Goal: Navigation & Orientation: Understand site structure

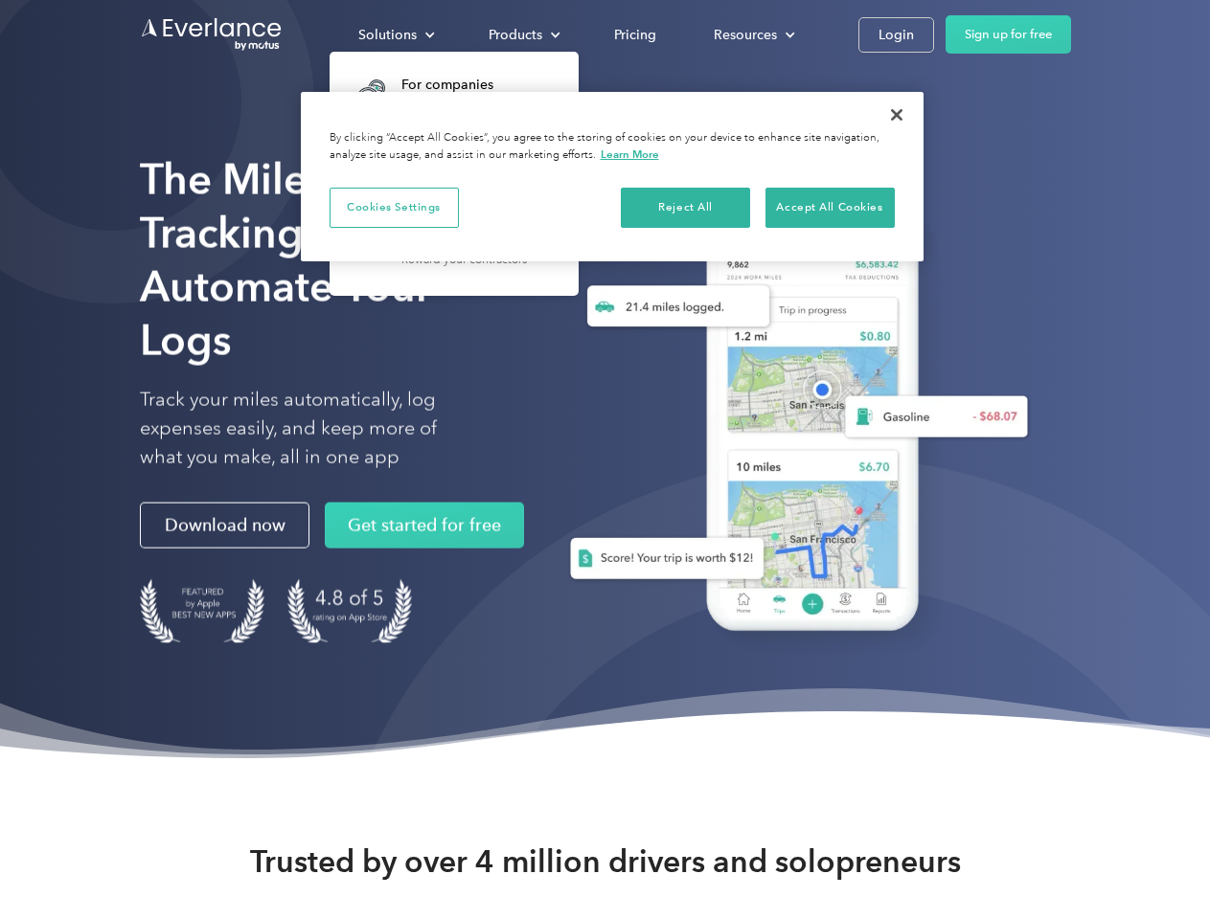
click at [396, 34] on div "Solutions" at bounding box center [387, 35] width 58 height 24
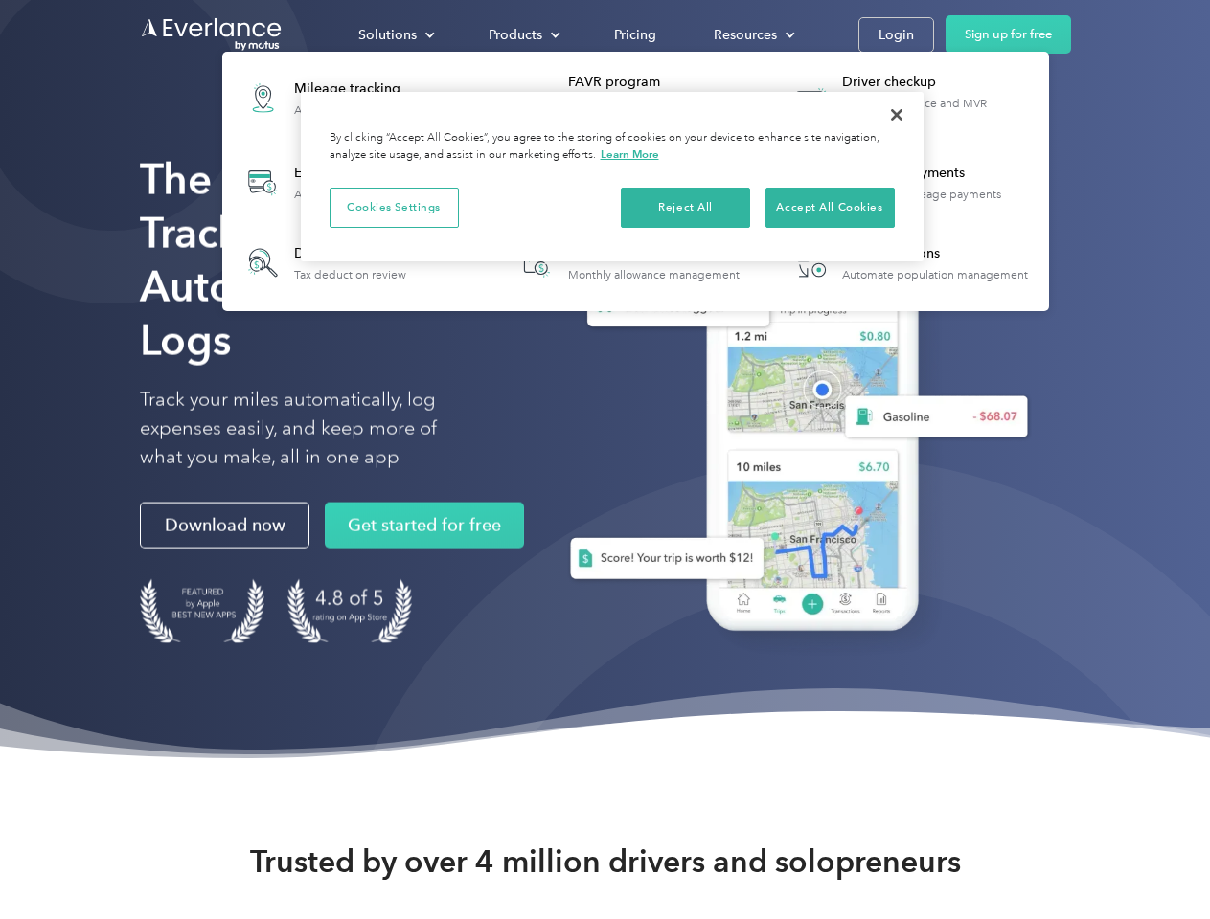
click at [522, 34] on div "Products" at bounding box center [515, 35] width 54 height 24
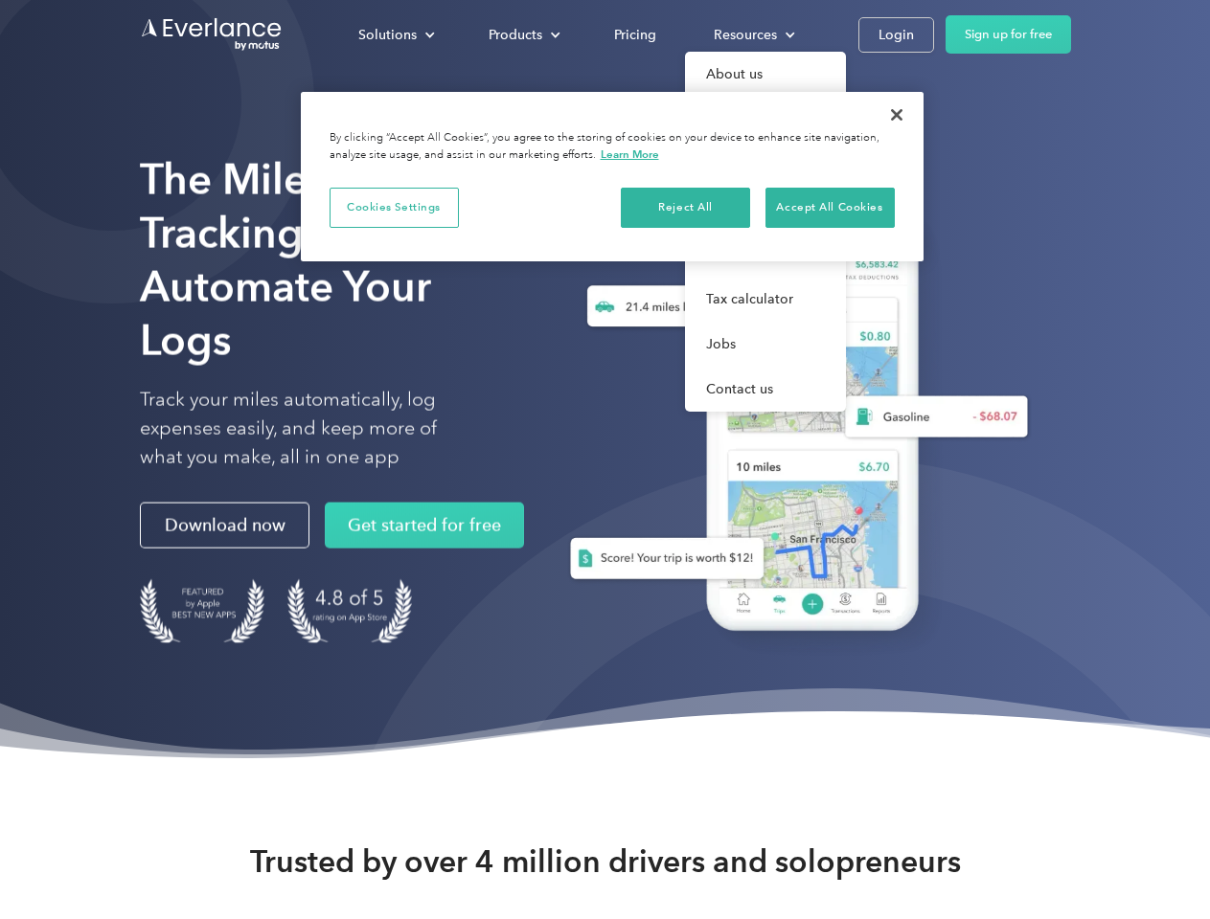
click at [752, 34] on div "Resources" at bounding box center [745, 35] width 63 height 24
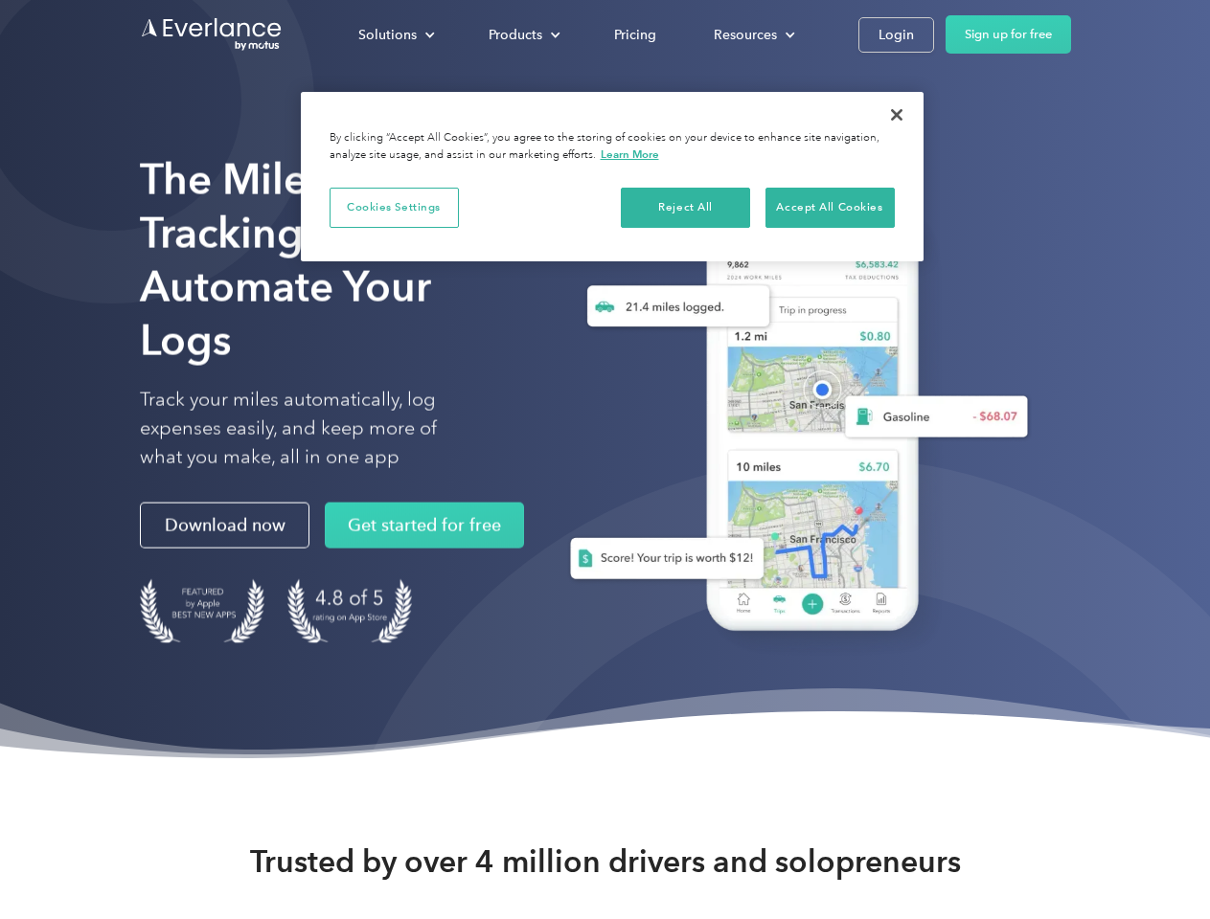
click at [394, 207] on button "Cookies Settings" at bounding box center [393, 208] width 129 height 40
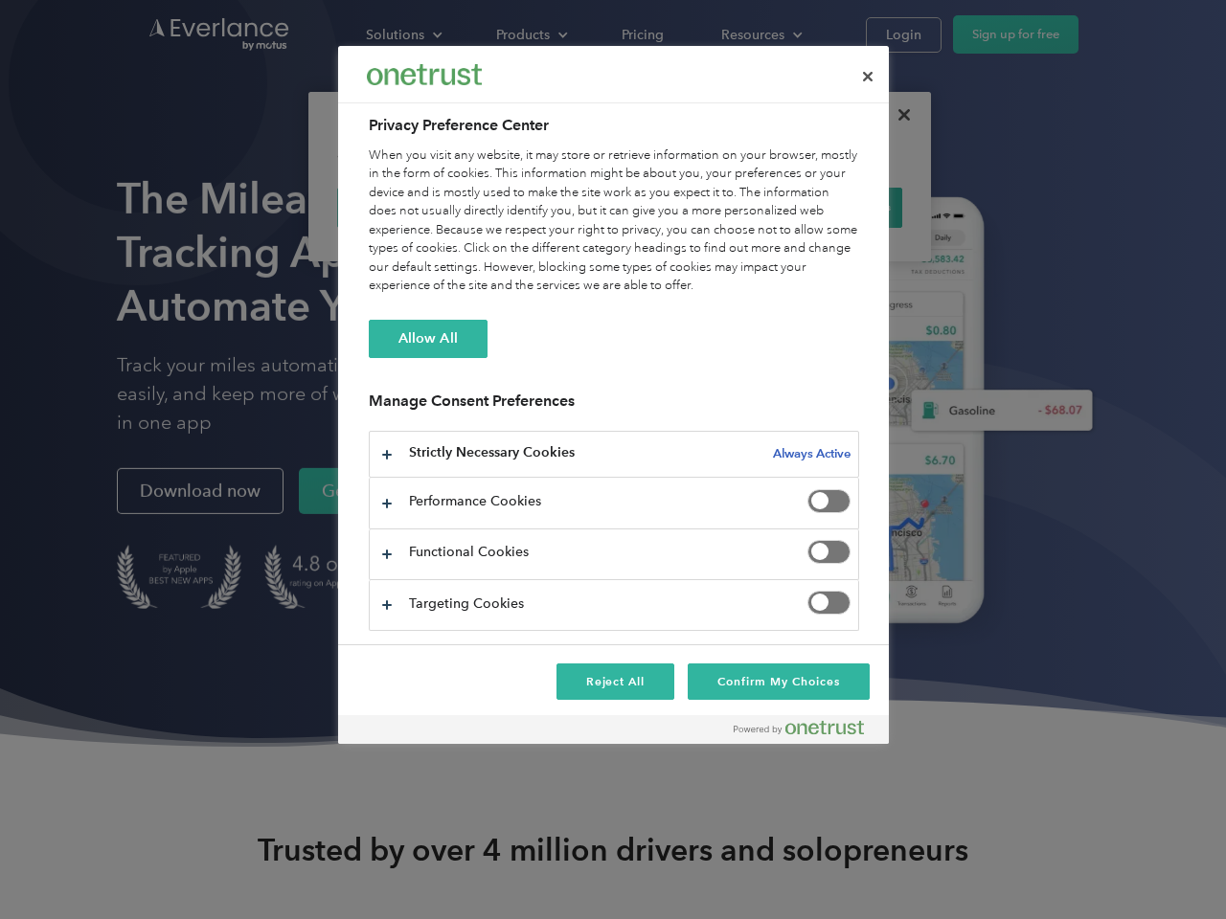
click at [686, 207] on div "When you visit any website, it may store or retrieve information on your browse…" at bounding box center [614, 221] width 490 height 149
click at [829, 207] on div "When you visit any website, it may store or retrieve information on your browse…" at bounding box center [614, 221] width 490 height 149
click at [896, 115] on div at bounding box center [613, 459] width 1226 height 919
